Goal: Check status: Check status

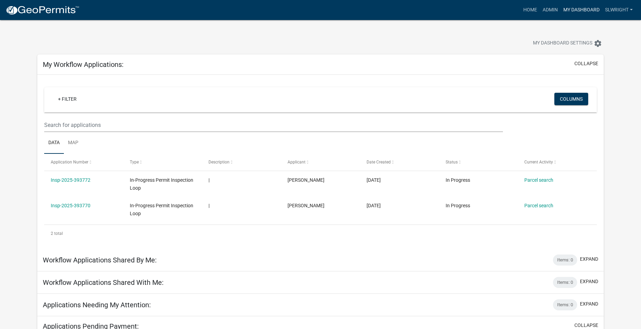
click at [569, 10] on link "My Dashboard" at bounding box center [582, 9] width 42 height 13
click at [551, 8] on link "Admin" at bounding box center [550, 9] width 21 height 13
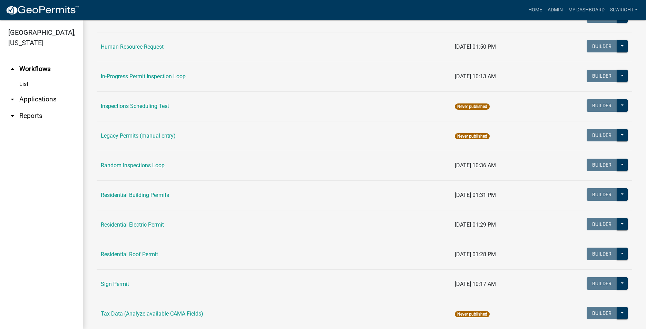
scroll to position [611, 0]
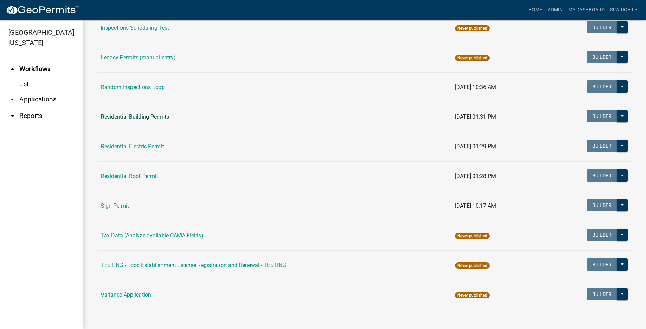
click at [137, 115] on link "Residential Building Permits" at bounding box center [135, 117] width 68 height 7
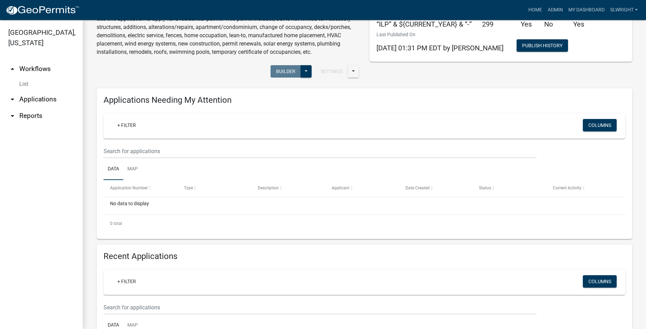
scroll to position [138, 0]
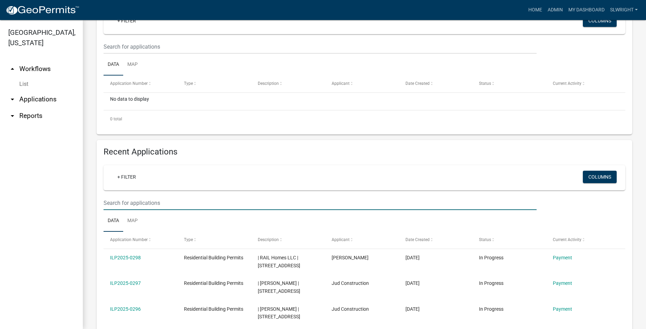
click at [136, 202] on input "text" at bounding box center [320, 203] width 433 height 14
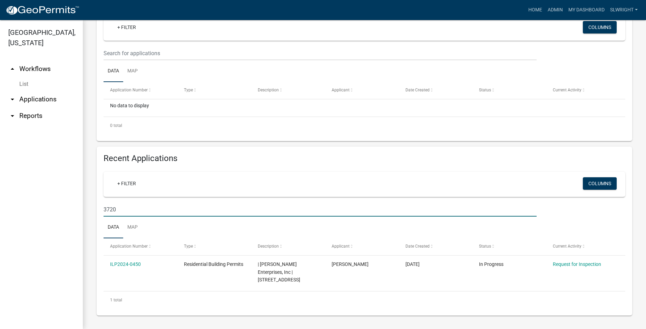
scroll to position [124, 0]
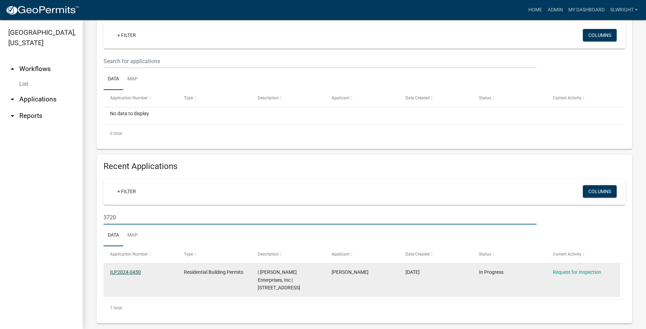
type input "3720"
click at [117, 275] on link "ILP2024-0450" at bounding box center [125, 273] width 31 height 6
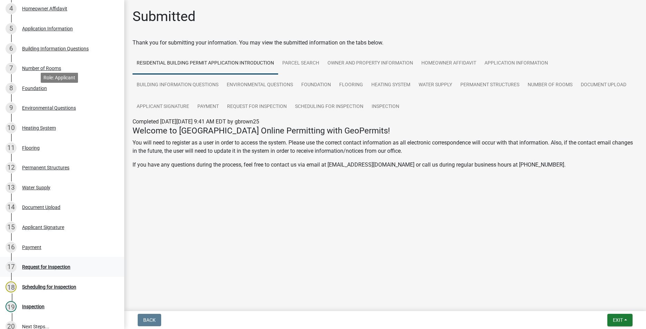
scroll to position [173, 0]
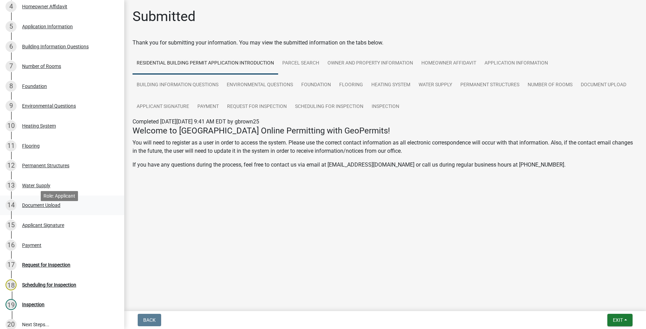
click at [53, 208] on div "Document Upload" at bounding box center [41, 205] width 38 height 5
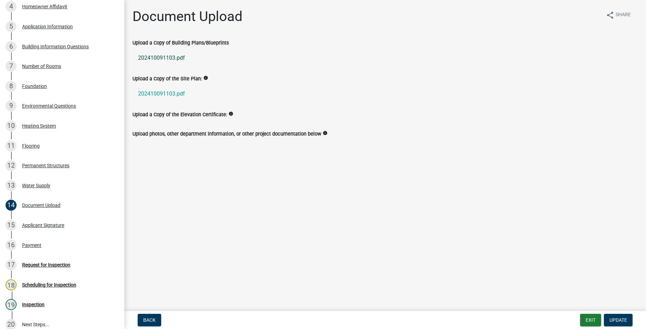
click at [157, 55] on link "202410091103.pdf" at bounding box center [385, 58] width 505 height 17
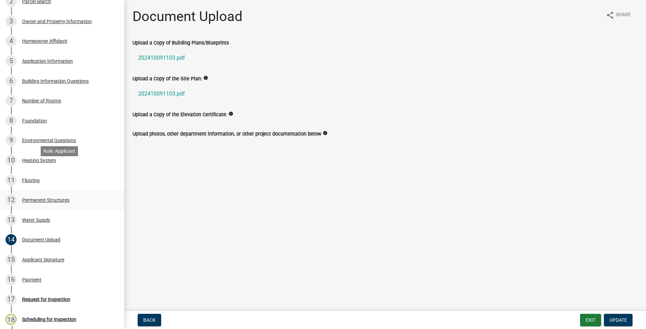
scroll to position [69, 0]
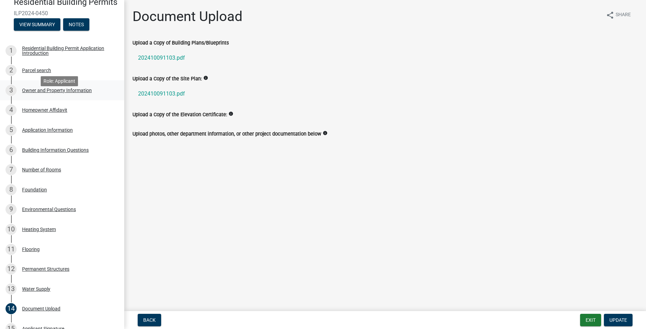
click at [38, 93] on div "Owner and Property Information" at bounding box center [57, 90] width 70 height 5
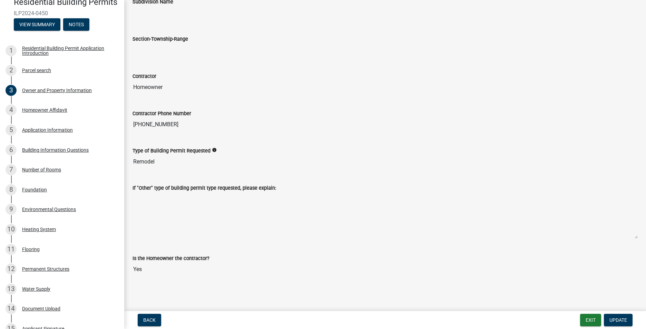
scroll to position [717, 0]
click at [51, 133] on div "Application Information" at bounding box center [47, 130] width 51 height 5
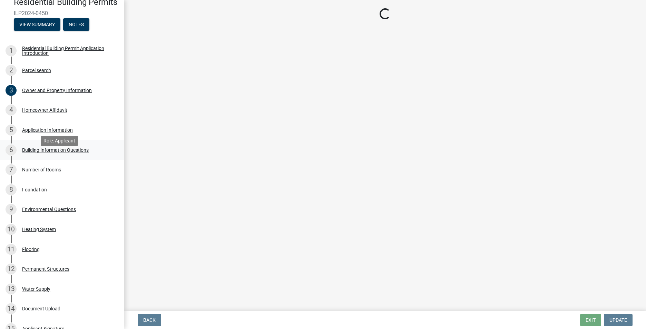
click at [47, 153] on div "Building Information Questions" at bounding box center [55, 150] width 67 height 5
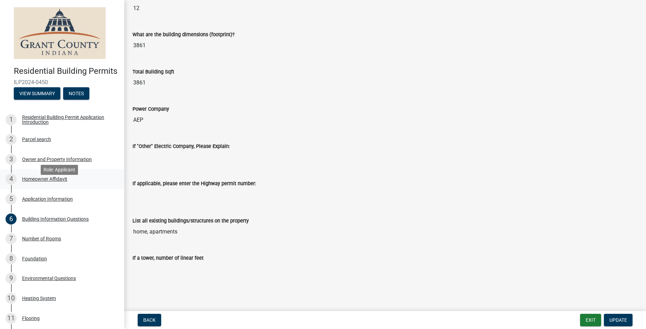
click at [54, 182] on div "Homeowner Affidavit" at bounding box center [44, 179] width 45 height 5
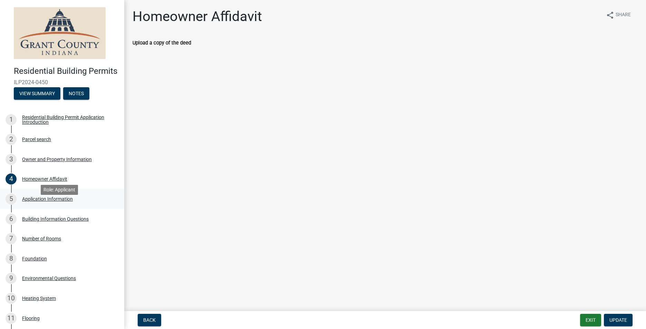
click at [50, 202] on div "Application Information" at bounding box center [47, 199] width 51 height 5
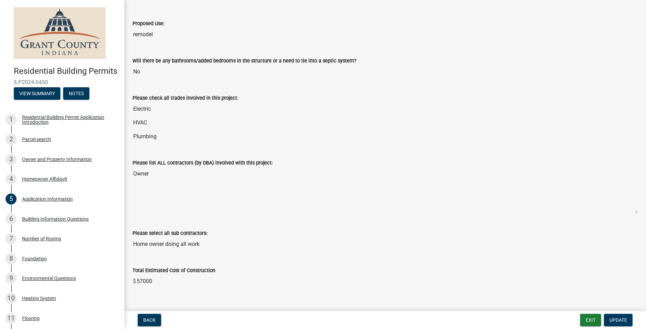
scroll to position [116, 0]
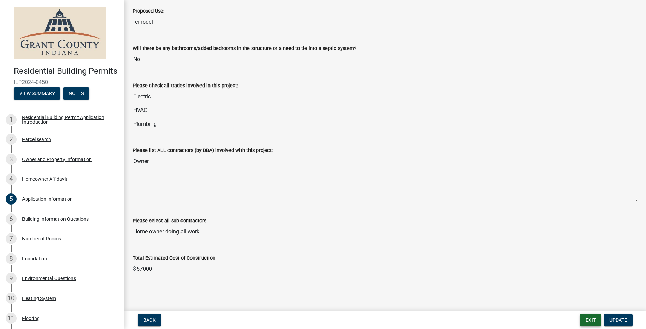
click at [590, 319] on button "Exit" at bounding box center [590, 320] width 21 height 12
